Goal: Task Accomplishment & Management: Complete application form

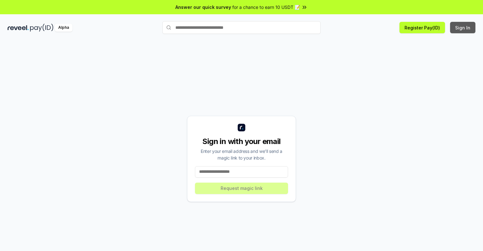
click at [463, 28] on button "Sign In" at bounding box center [462, 27] width 25 height 11
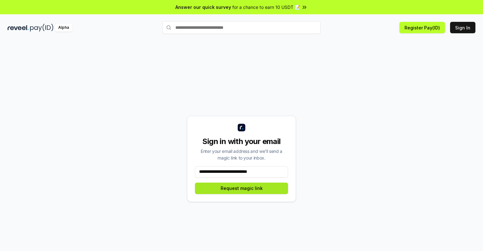
type input "**********"
click at [241, 188] on button "Request magic link" at bounding box center [241, 188] width 93 height 11
